Goal: Task Accomplishment & Management: Use online tool/utility

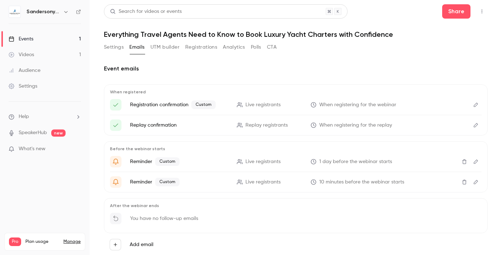
click at [196, 47] on button "Registrations" at bounding box center [201, 47] width 32 height 11
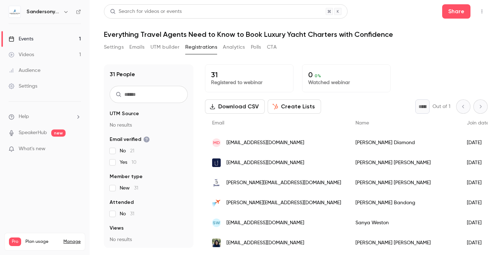
click at [117, 48] on button "Settings" at bounding box center [114, 47] width 20 height 11
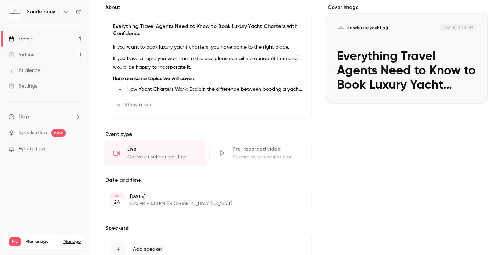
scroll to position [85, 0]
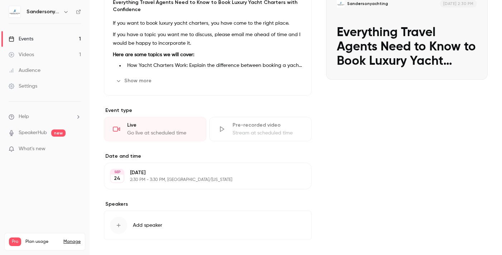
click at [158, 130] on div "Go live at scheduled time" at bounding box center [162, 133] width 70 height 7
click at [145, 130] on div "Go live at scheduled time" at bounding box center [162, 133] width 70 height 7
click at [124, 128] on div "Live Go live at scheduled time" at bounding box center [155, 129] width 102 height 24
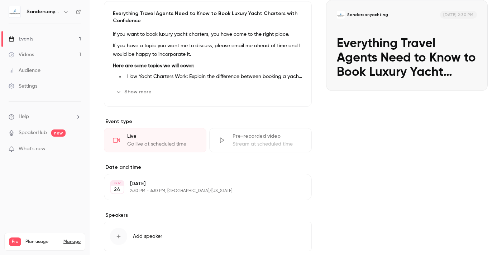
scroll to position [0, 0]
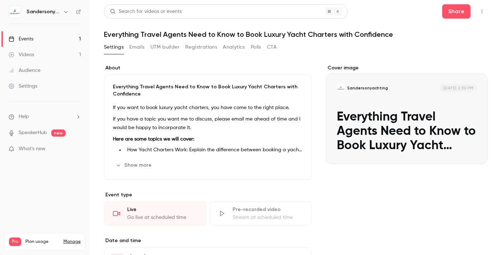
click at [373, 129] on div "Cover image" at bounding box center [407, 114] width 162 height 100
click at [0, 0] on input "Sandersonyachting [DATE] 2:30 PM Everything Travel Agents Need to Know to Book …" at bounding box center [0, 0] width 0 height 0
click at [47, 9] on h6 "Sandersonyachting" at bounding box center [44, 11] width 34 height 7
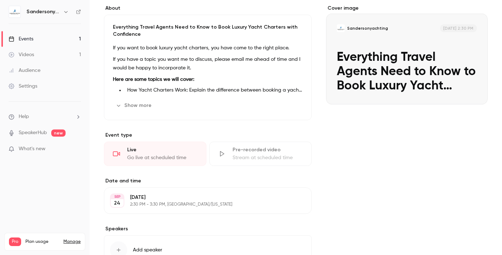
click at [142, 150] on div "Live" at bounding box center [162, 149] width 70 height 7
click at [139, 152] on div "Live" at bounding box center [162, 149] width 70 height 7
click at [133, 151] on div "Live" at bounding box center [162, 149] width 70 height 7
click at [121, 152] on div "Live Go live at scheduled time" at bounding box center [155, 154] width 102 height 24
click at [61, 52] on link "Videos 1" at bounding box center [45, 55] width 90 height 16
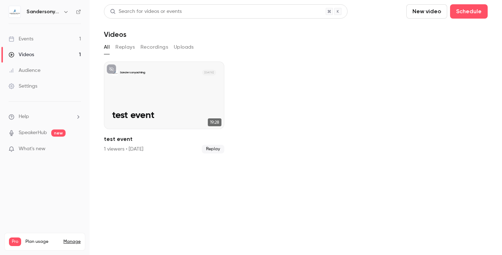
click at [43, 44] on link "Events 1" at bounding box center [45, 39] width 90 height 16
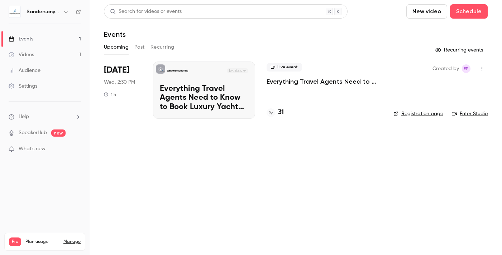
click at [467, 115] on link "Enter Studio" at bounding box center [470, 113] width 36 height 7
click at [435, 114] on link "Registration page" at bounding box center [418, 113] width 50 height 7
